Goal: Check status: Check status

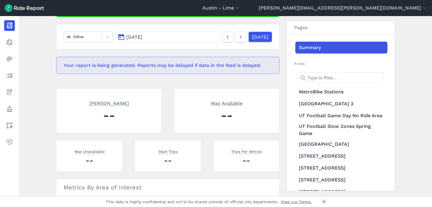
scroll to position [89, 0]
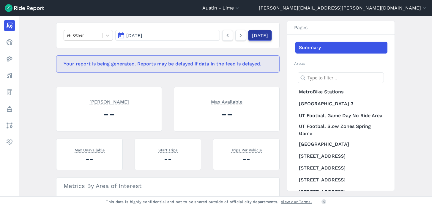
click at [250, 35] on link "[DATE]" at bounding box center [260, 35] width 24 height 11
click at [80, 36] on div at bounding box center [83, 35] width 32 height 7
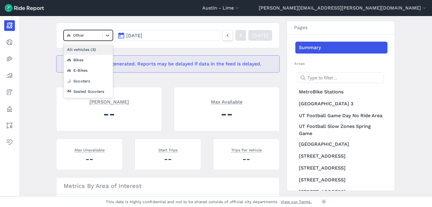
click at [82, 49] on div "All vehicles (5)" at bounding box center [88, 49] width 49 height 10
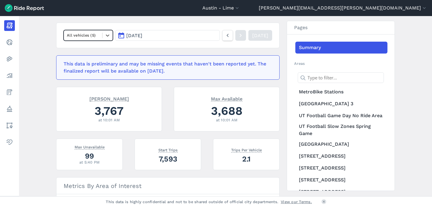
click at [99, 37] on div "All vehicles (5)" at bounding box center [83, 35] width 38 height 9
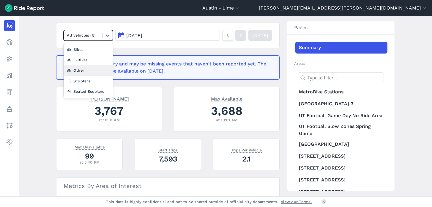
click at [87, 70] on div "Other" at bounding box center [88, 70] width 49 height 10
